Goal: Information Seeking & Learning: Learn about a topic

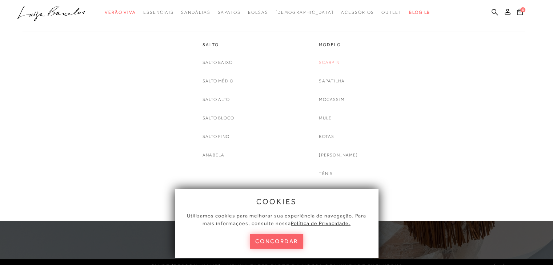
click at [339, 61] on link "Scarpin" at bounding box center [329, 63] width 20 height 8
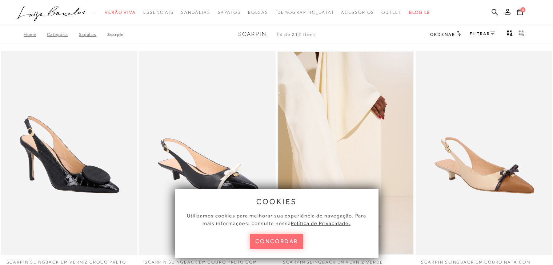
click at [263, 239] on button "concordar" at bounding box center [277, 241] width 54 height 15
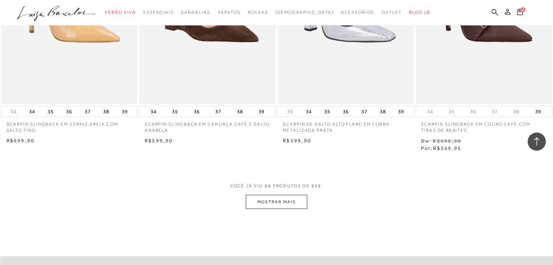
scroll to position [1418, 0]
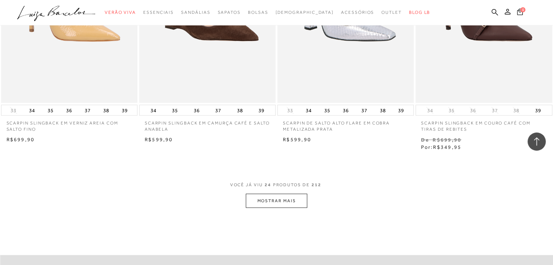
click at [276, 194] on button "MOSTRAR MAIS" at bounding box center [276, 201] width 61 height 14
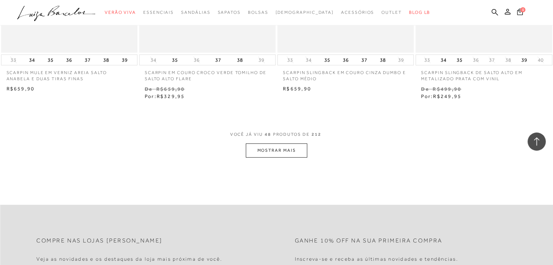
scroll to position [3055, 0]
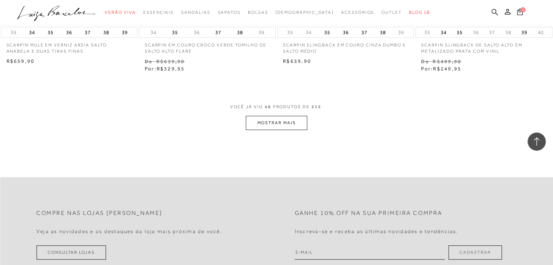
click at [273, 116] on button "MOSTRAR MAIS" at bounding box center [276, 123] width 61 height 14
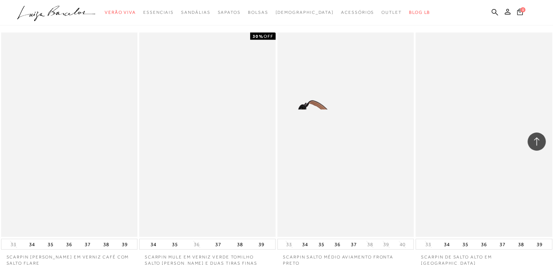
scroll to position [4510, 0]
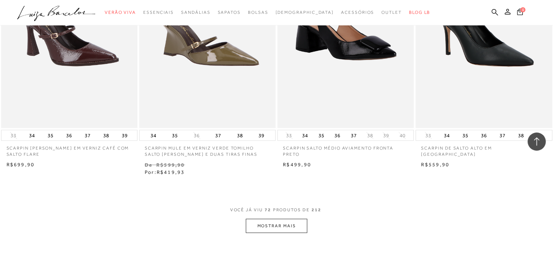
click at [291, 219] on button "MOSTRAR MAIS" at bounding box center [276, 226] width 61 height 14
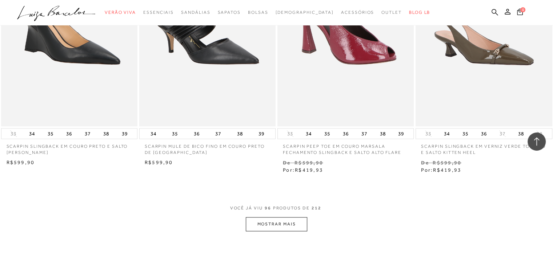
scroll to position [6074, 0]
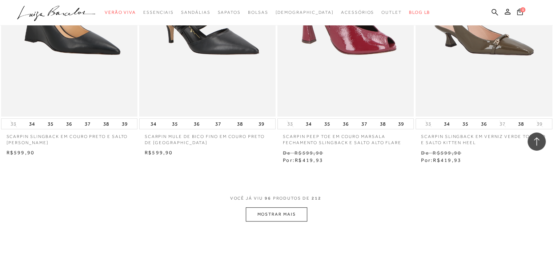
click at [284, 208] on button "MOSTRAR MAIS" at bounding box center [276, 215] width 61 height 14
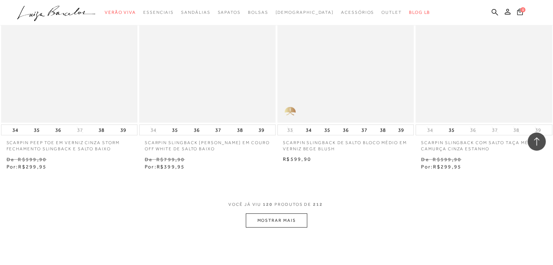
scroll to position [7638, 0]
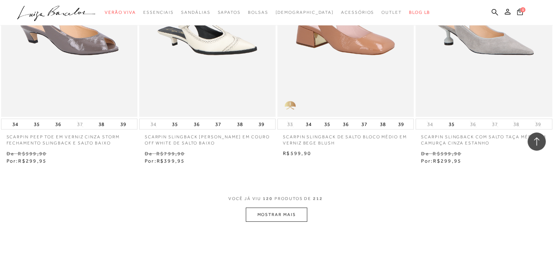
click at [275, 208] on button "MOSTRAR MAIS" at bounding box center [276, 215] width 61 height 14
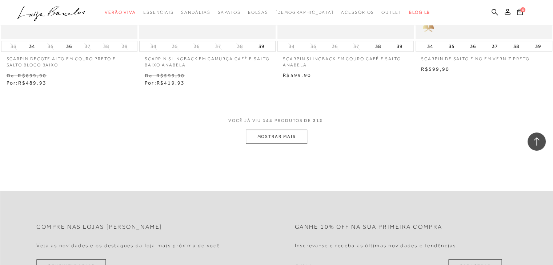
scroll to position [9311, 0]
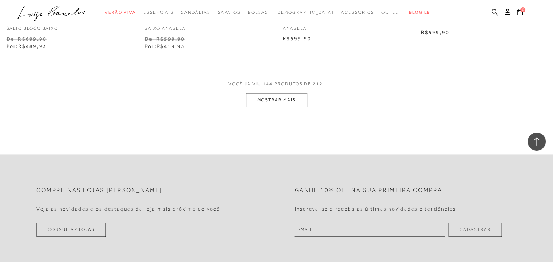
click at [288, 93] on button "MOSTRAR MAIS" at bounding box center [276, 100] width 61 height 14
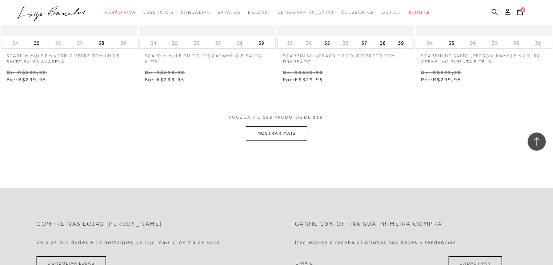
scroll to position [10838, 0]
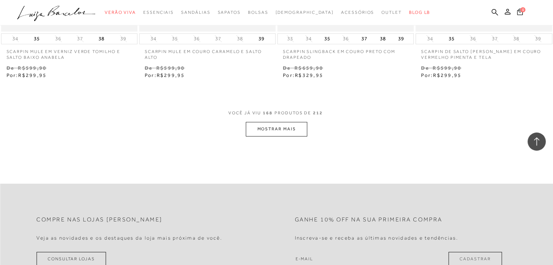
click at [276, 122] on button "MOSTRAR MAIS" at bounding box center [276, 129] width 61 height 14
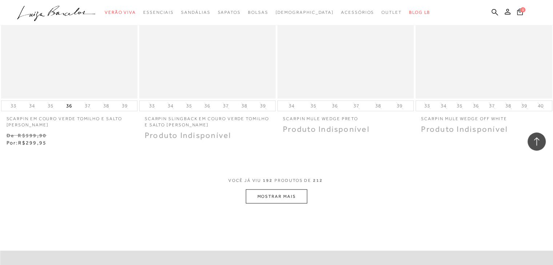
scroll to position [12329, 0]
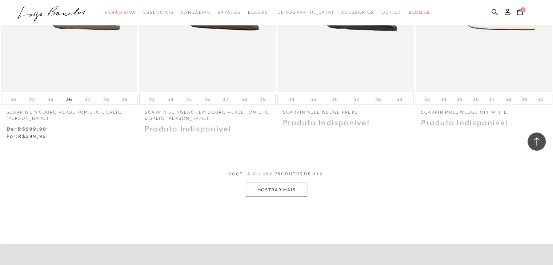
click at [264, 183] on button "MOSTRAR MAIS" at bounding box center [276, 190] width 61 height 14
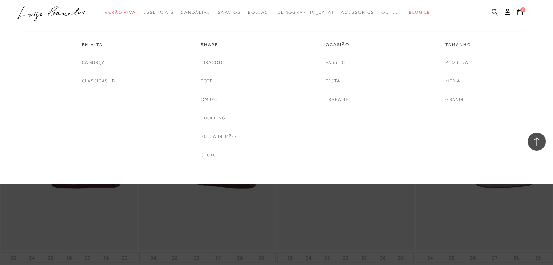
scroll to position [12475, 0]
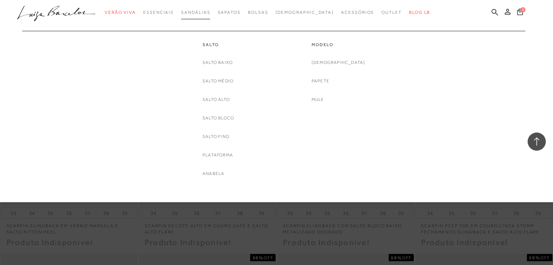
click at [210, 11] on span "Sandálias" at bounding box center [195, 12] width 29 height 5
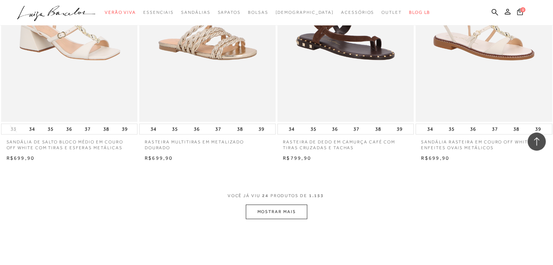
scroll to position [1418, 0]
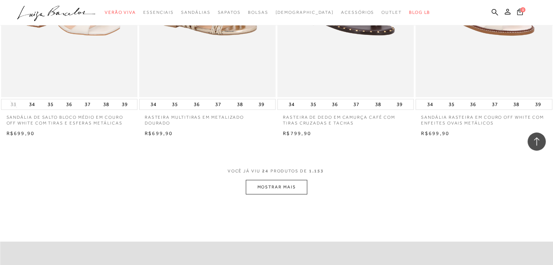
click at [266, 185] on button "MOSTRAR MAIS" at bounding box center [276, 187] width 61 height 14
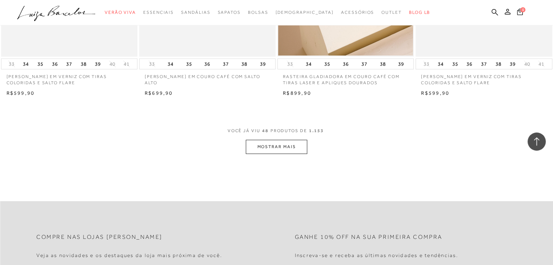
scroll to position [3019, 0]
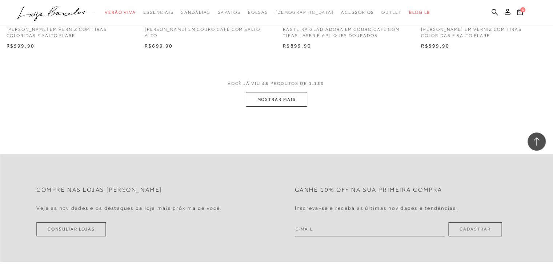
click at [275, 101] on button "MOSTRAR MAIS" at bounding box center [276, 100] width 61 height 14
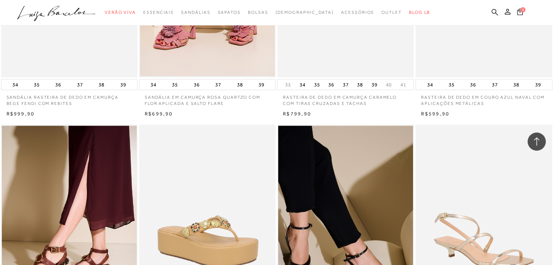
scroll to position [3455, 0]
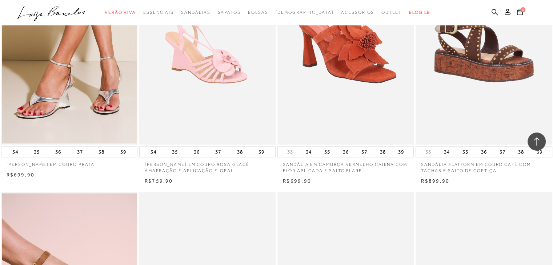
scroll to position [4037, 0]
